Goal: Task Accomplishment & Management: Complete application form

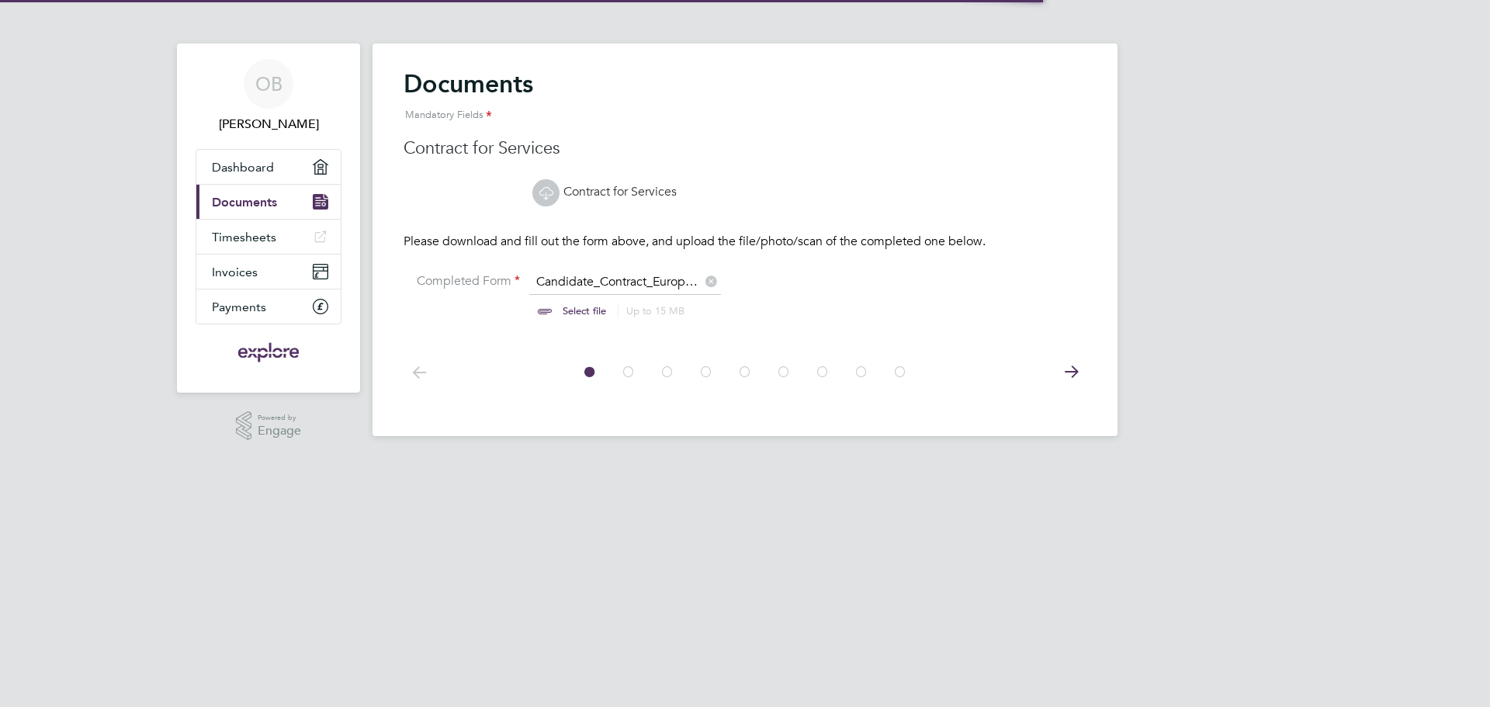
scroll to position [21, 192]
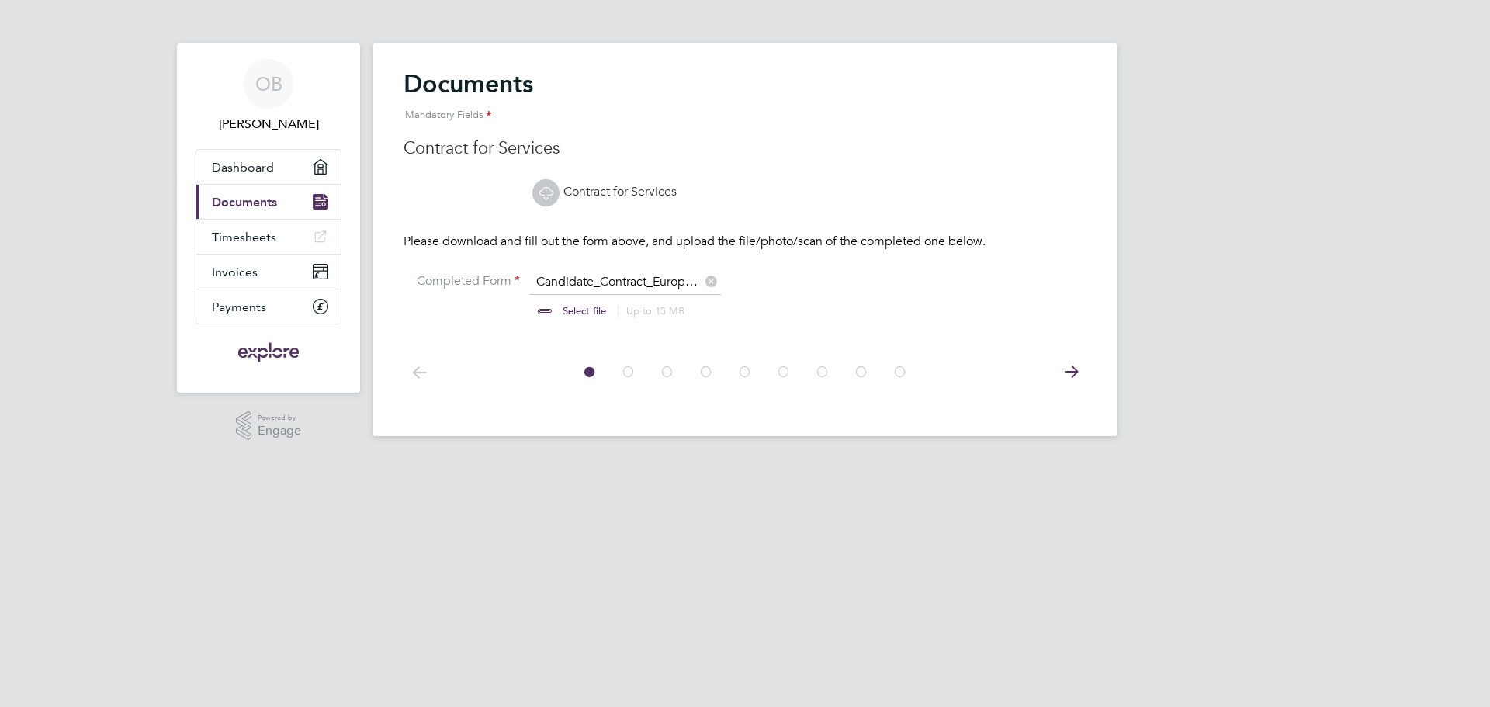
click at [580, 187] on link "Contract for Services" at bounding box center [604, 192] width 144 height 16
click at [1083, 370] on icon at bounding box center [1070, 372] width 31 height 35
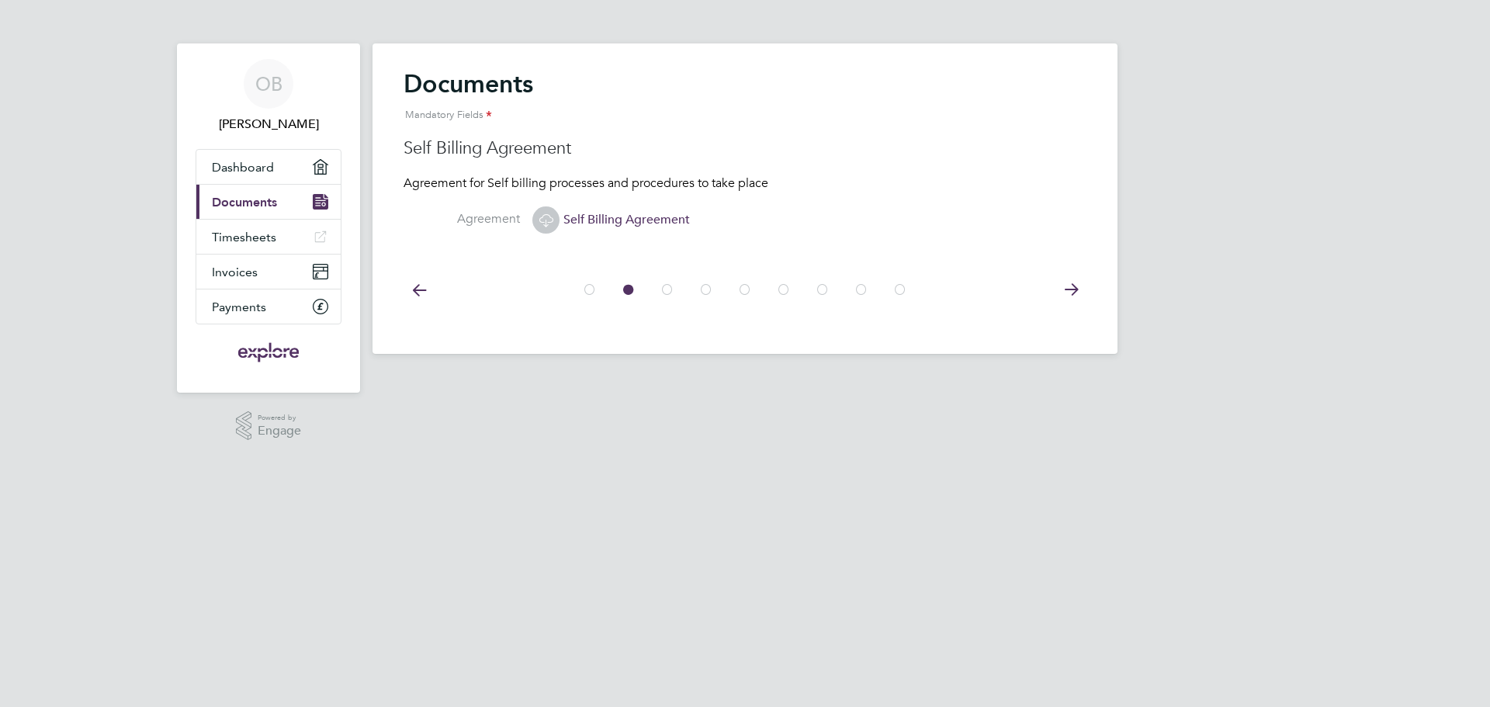
click at [1065, 284] on icon at bounding box center [1070, 289] width 31 height 35
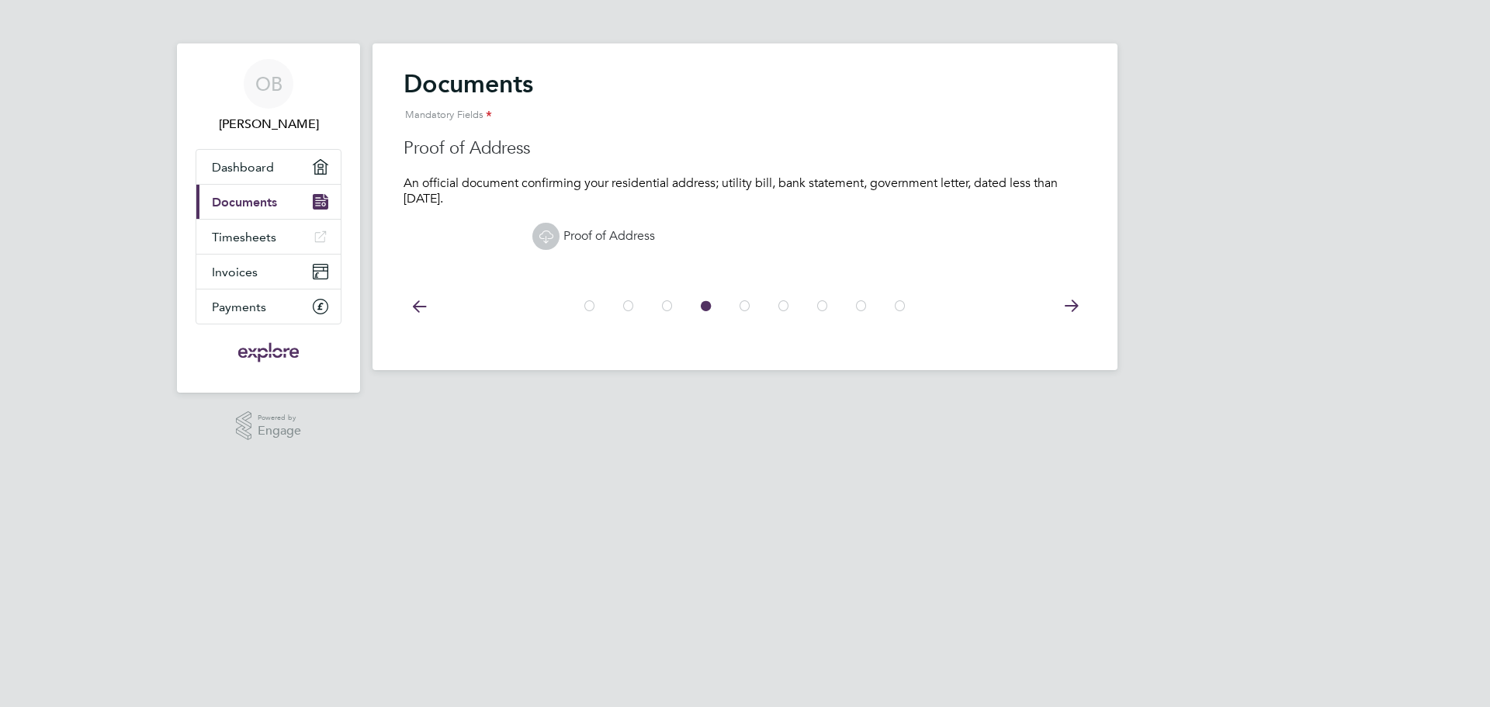
click at [1065, 284] on div at bounding box center [745, 304] width 683 height 69
click at [1071, 307] on icon at bounding box center [1070, 306] width 31 height 35
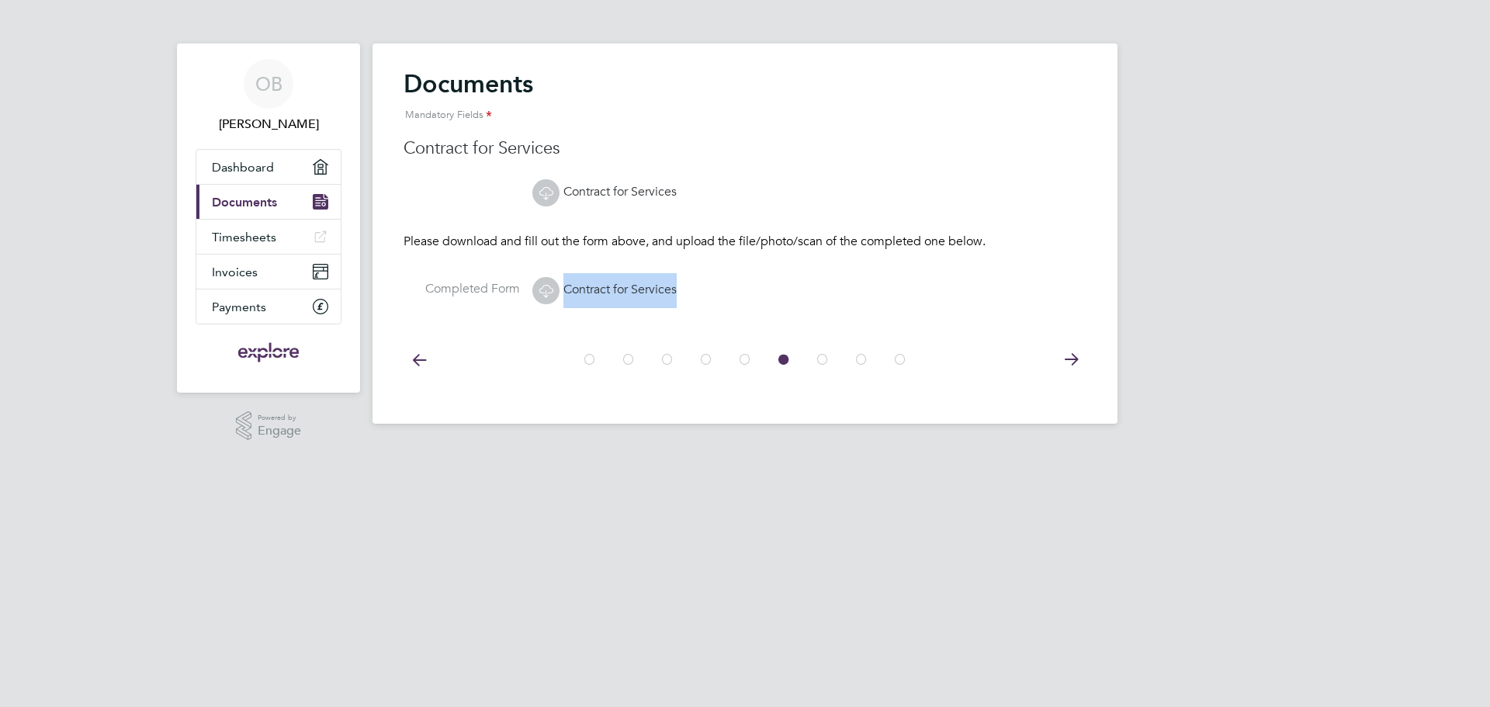
click at [1071, 307] on li "Completed Form Contract for Services" at bounding box center [745, 298] width 683 height 51
click at [1066, 365] on icon at bounding box center [1070, 359] width 31 height 35
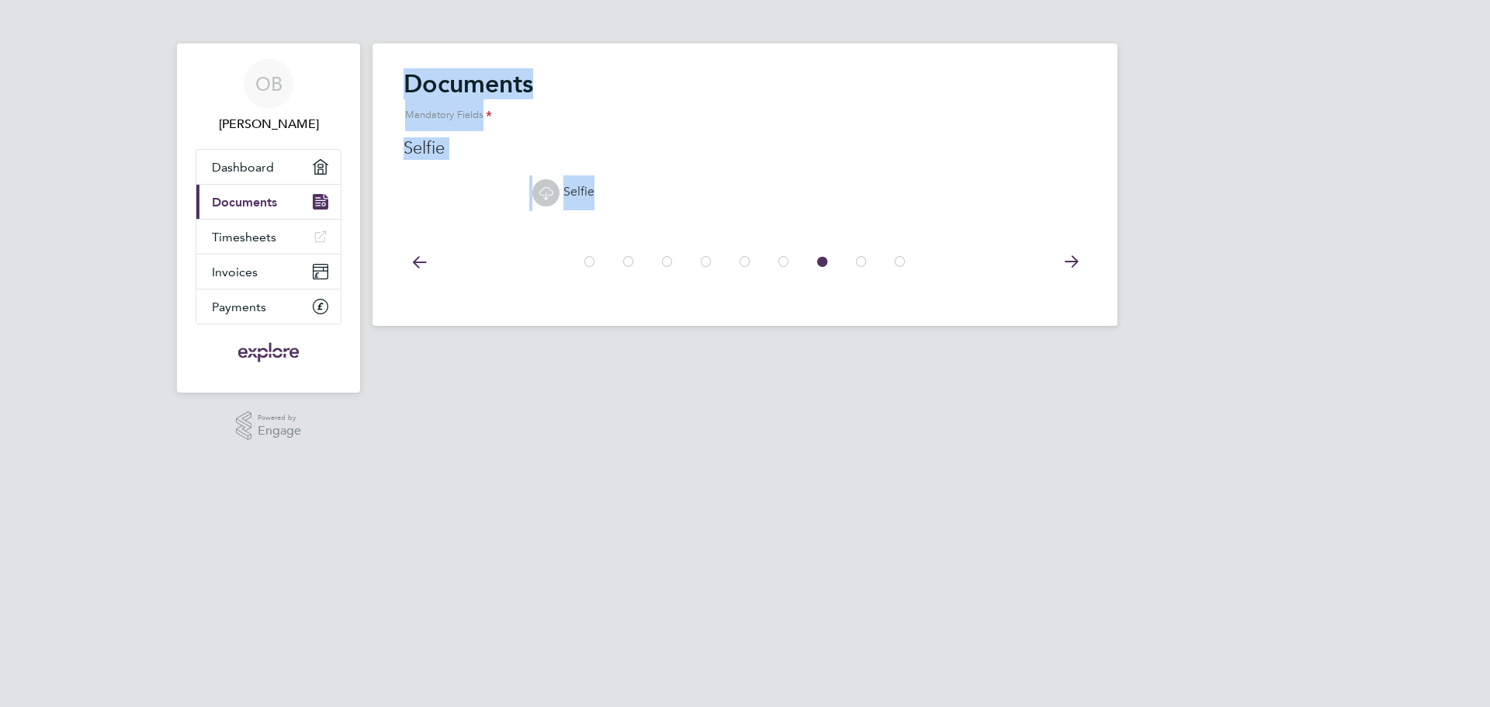
click at [1066, 351] on html "OB [PERSON_NAME] Applications: Dashboard Current page: Documents Timesheets Inv…" at bounding box center [745, 175] width 1490 height 351
click at [1076, 262] on icon at bounding box center [1070, 261] width 31 height 35
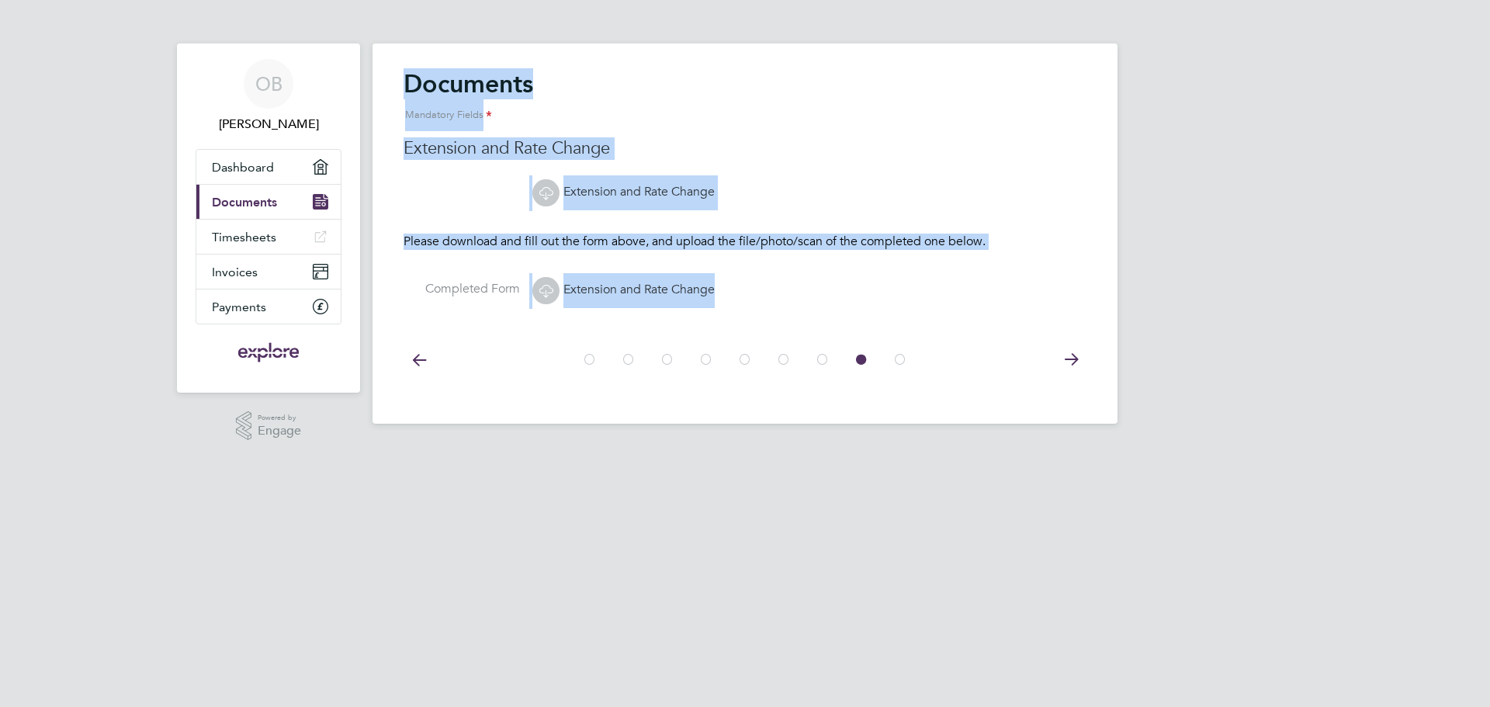
click at [1022, 292] on li "Completed Form Extension and Rate Change" at bounding box center [745, 298] width 683 height 51
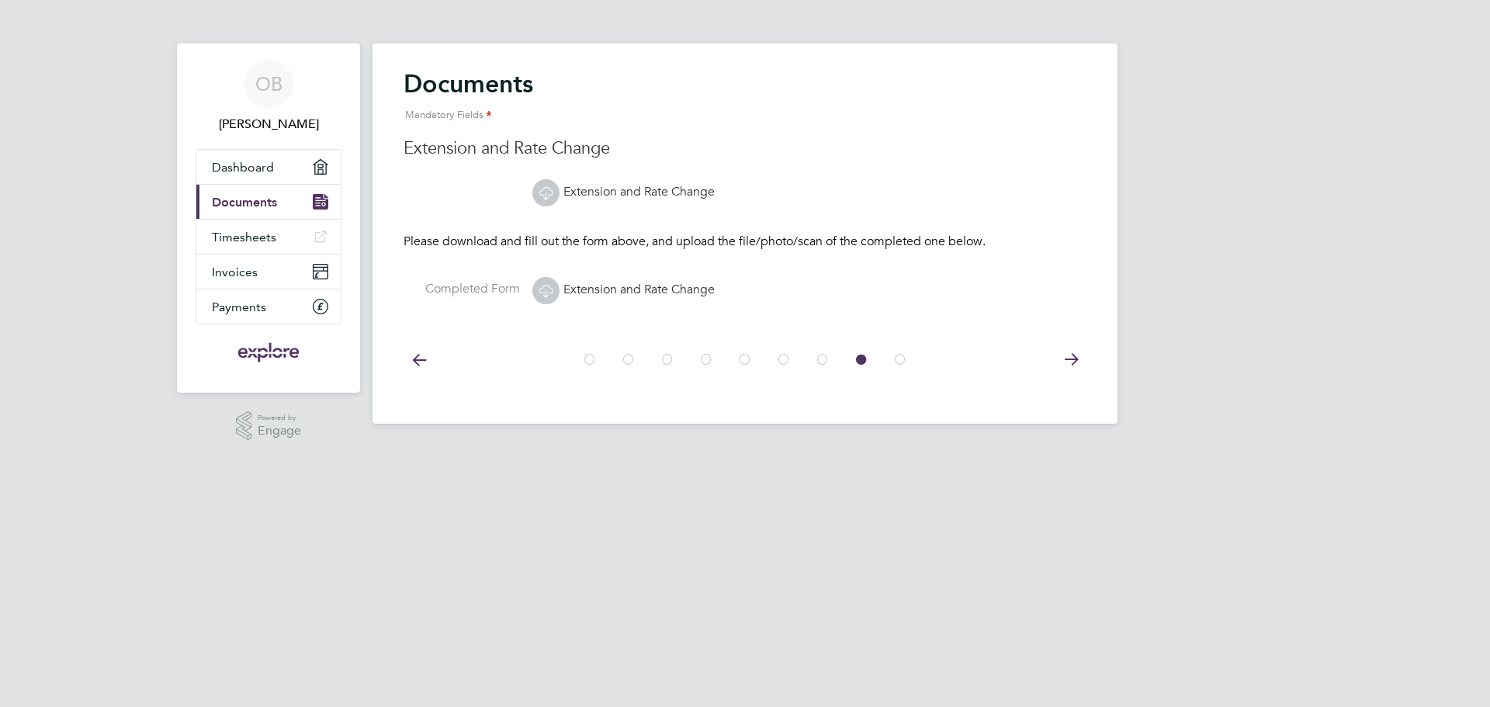
click at [1073, 353] on icon at bounding box center [1070, 359] width 31 height 35
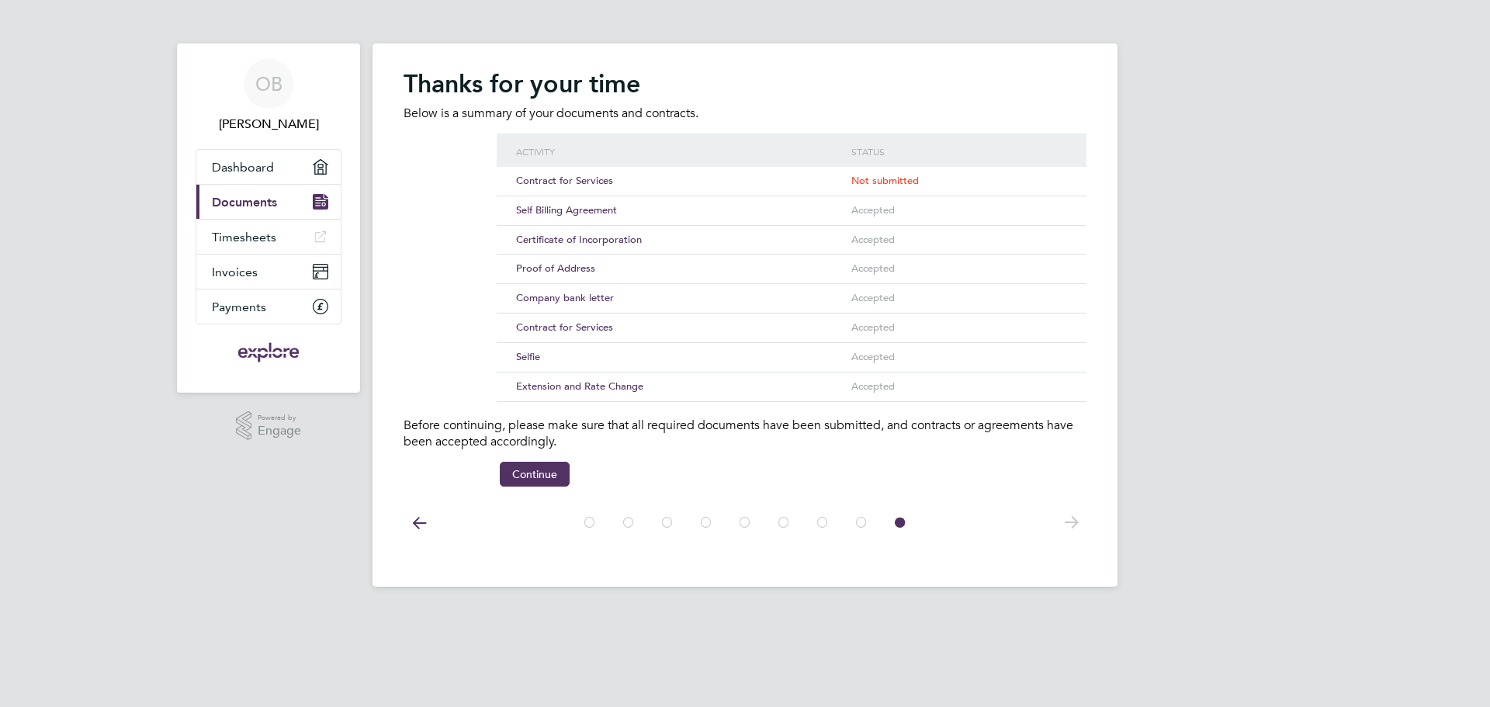
click at [1076, 526] on icon at bounding box center [1070, 522] width 31 height 35
click at [415, 518] on icon at bounding box center [419, 522] width 31 height 35
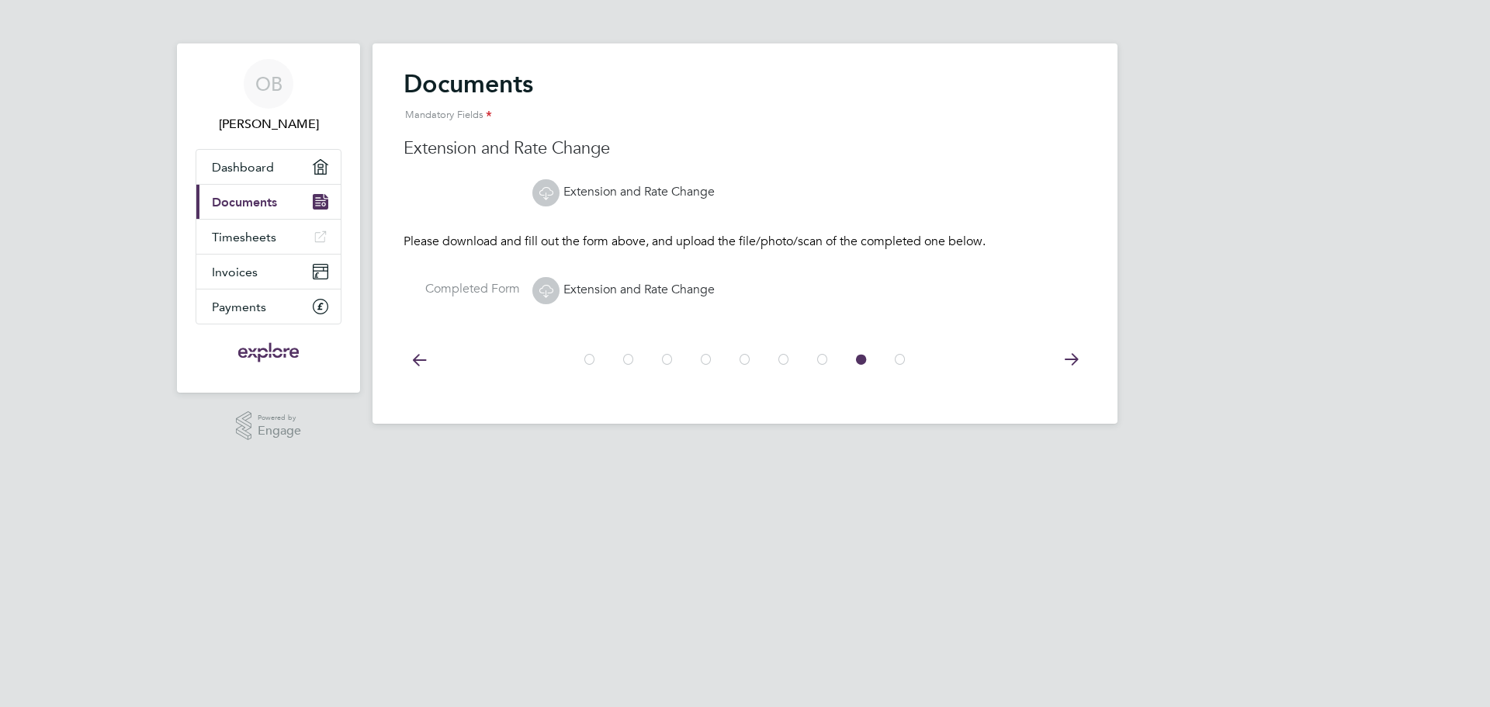
click at [415, 449] on html "OB [PERSON_NAME] Applications: Dashboard Current page: Documents Timesheets Inv…" at bounding box center [745, 224] width 1490 height 449
click at [587, 359] on icon at bounding box center [590, 359] width 16 height 35
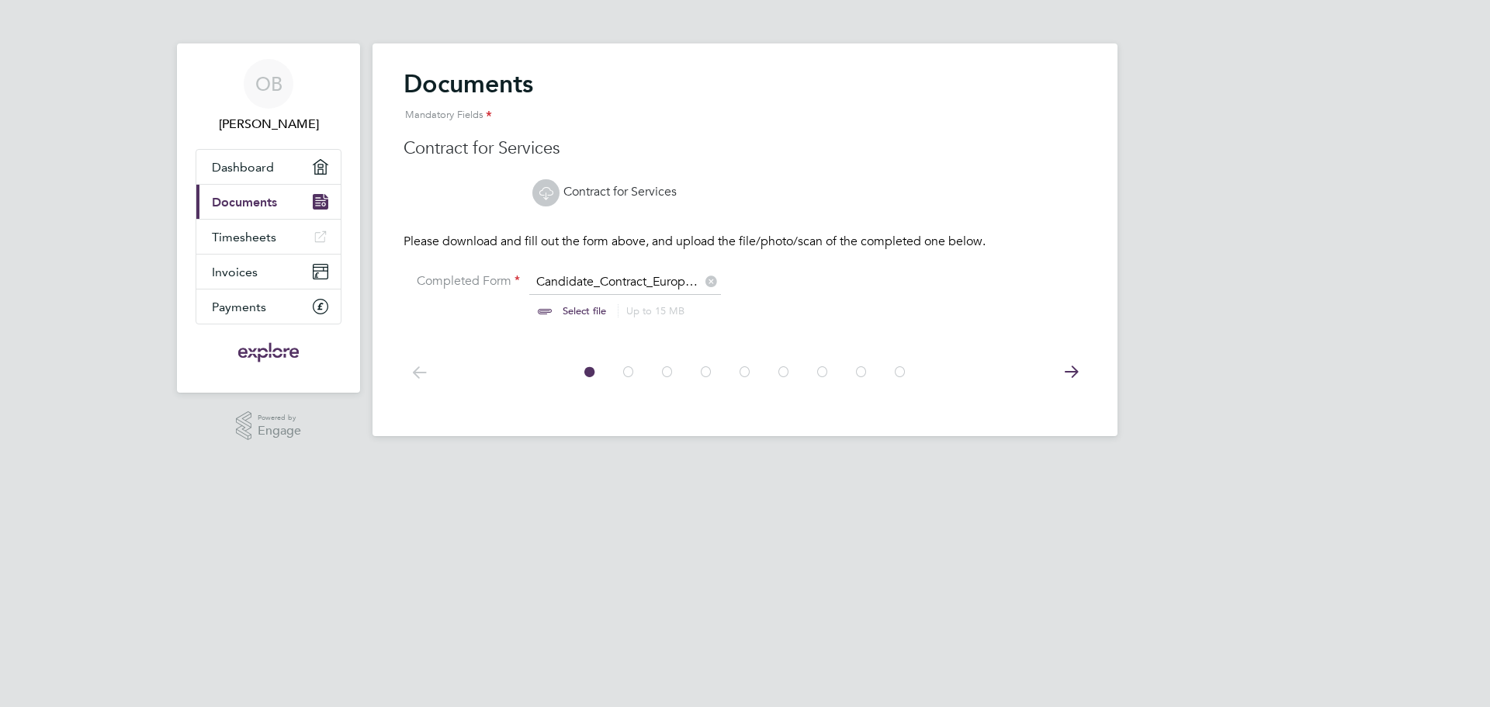
click at [625, 282] on input "file" at bounding box center [599, 297] width 244 height 47
type input "C:\fakepath\Candidate_Contract_European - [PERSON_NAME].pdf"
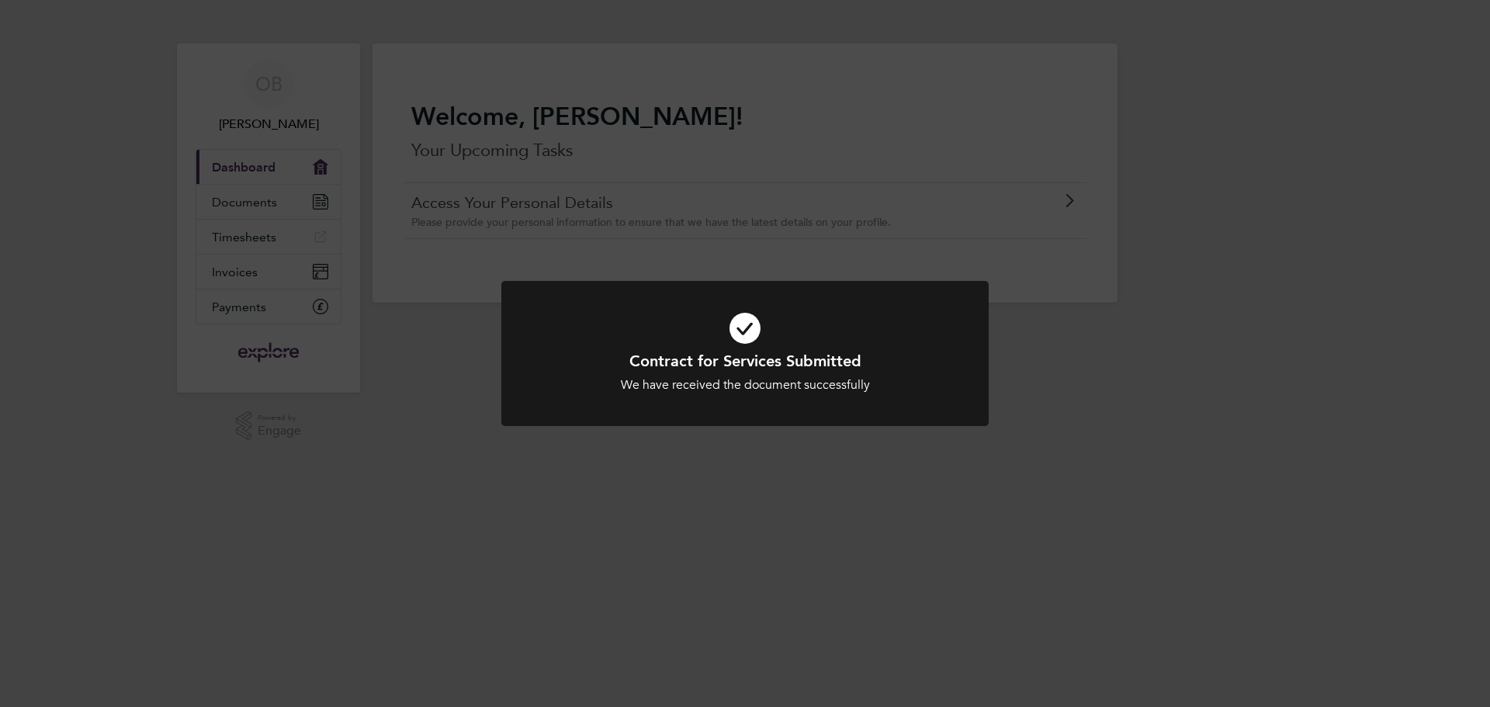
click at [791, 369] on h1 "Contract for Services Submitted" at bounding box center [745, 361] width 404 height 20
